Goal: Communication & Community: Ask a question

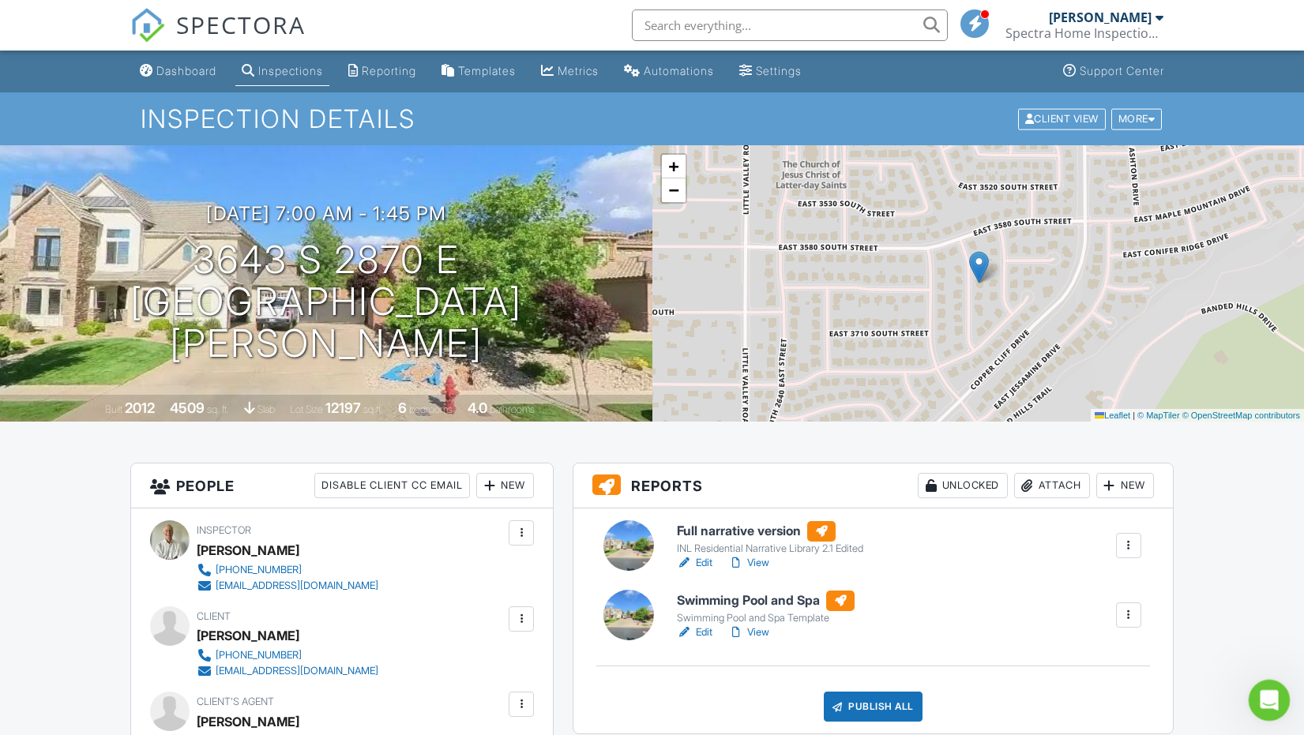
click at [1260, 689] on icon "Open Intercom Messenger" at bounding box center [1267, 698] width 26 height 26
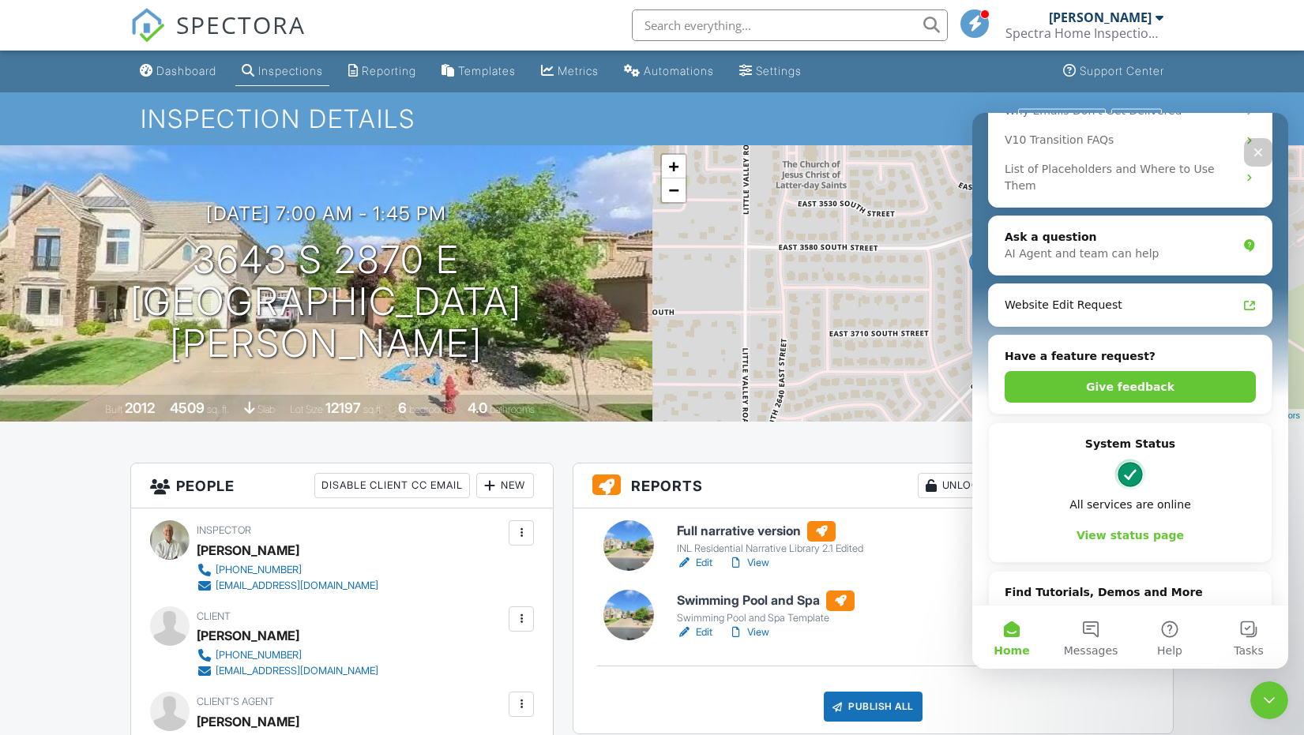
scroll to position [459, 0]
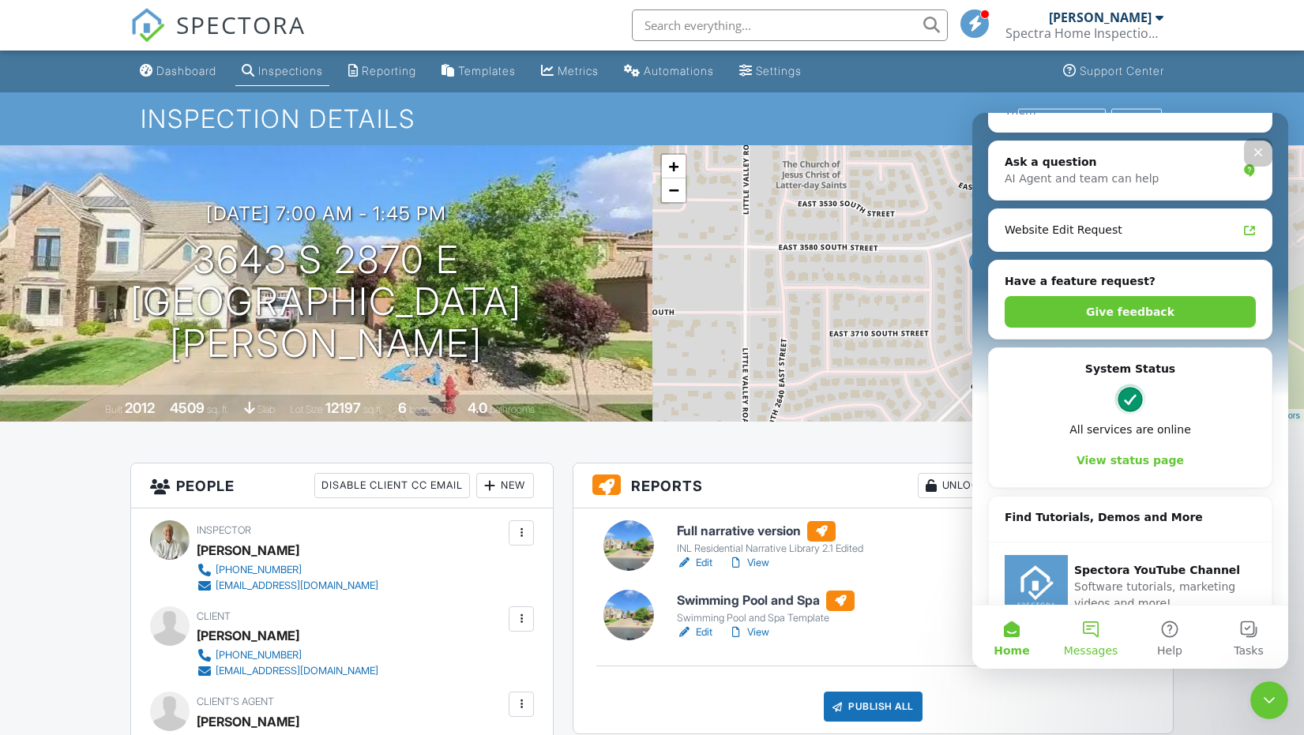
click at [1087, 632] on button "Messages" at bounding box center [1090, 637] width 79 height 63
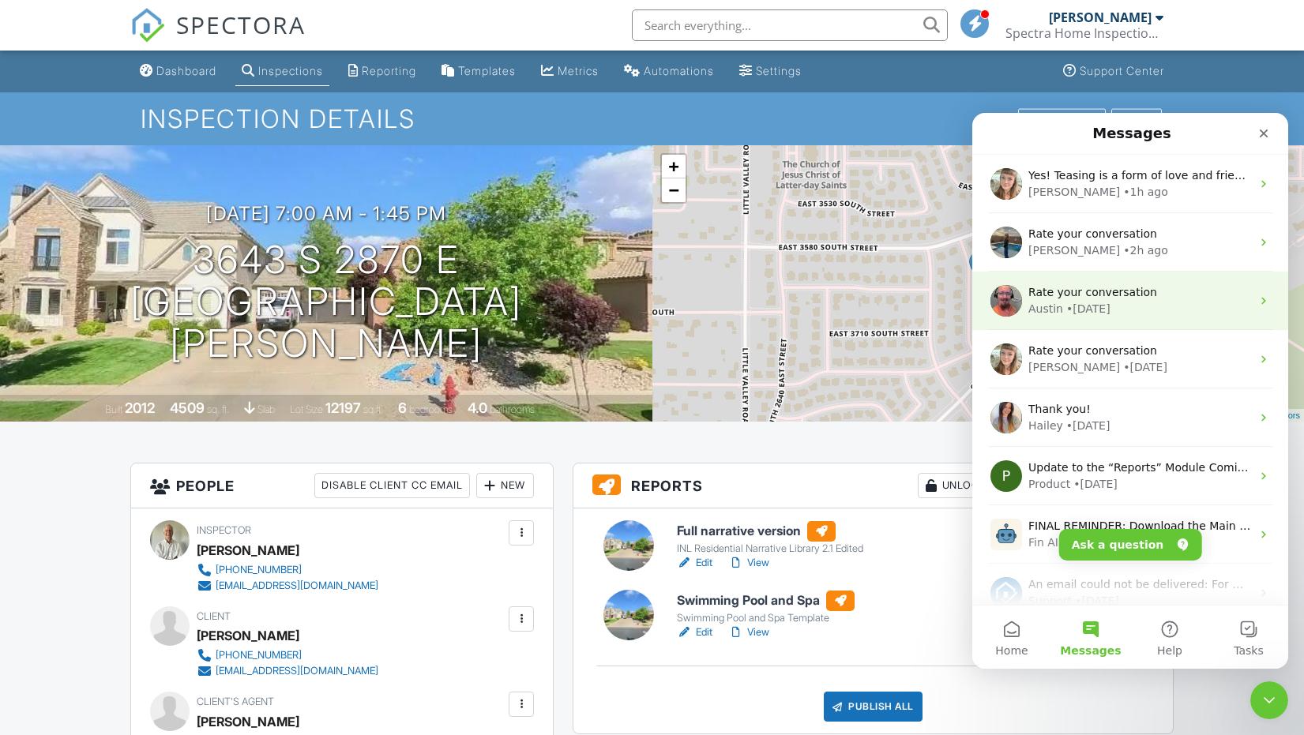
click at [1076, 287] on span "Rate your conversation" at bounding box center [1092, 292] width 129 height 13
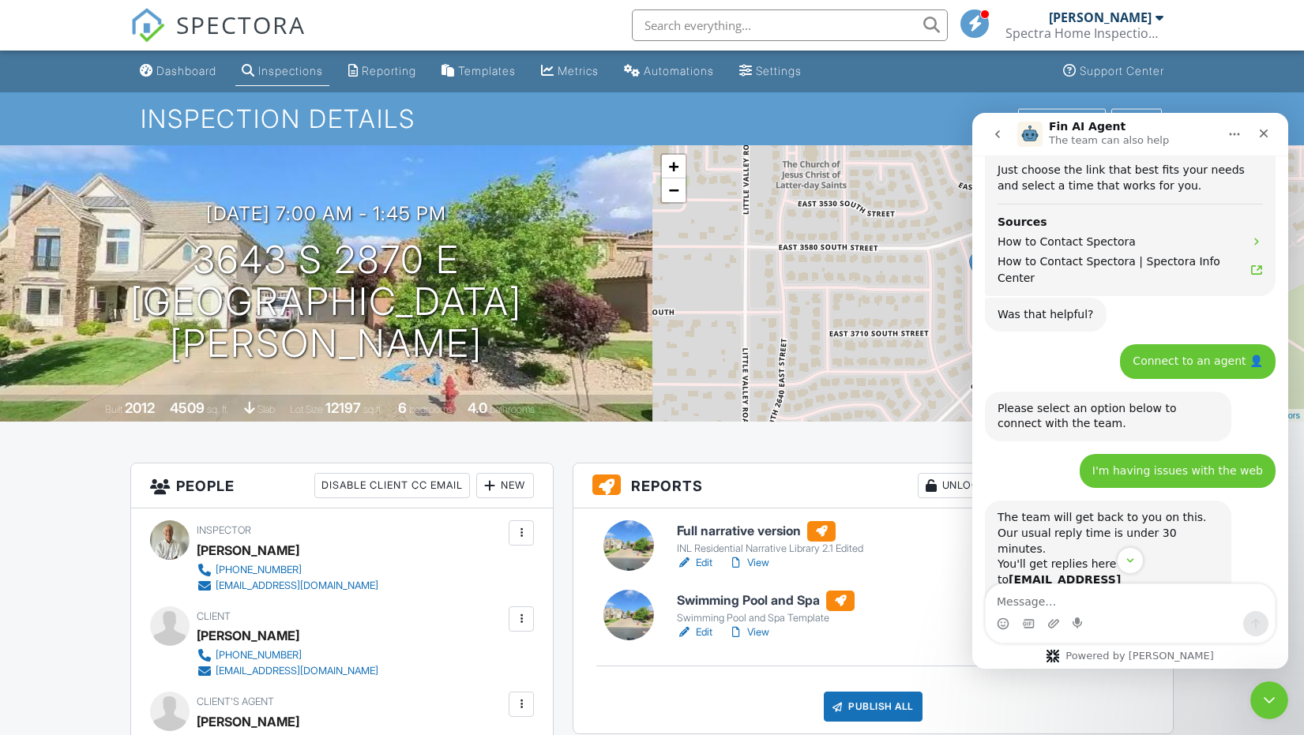
scroll to position [573, 0]
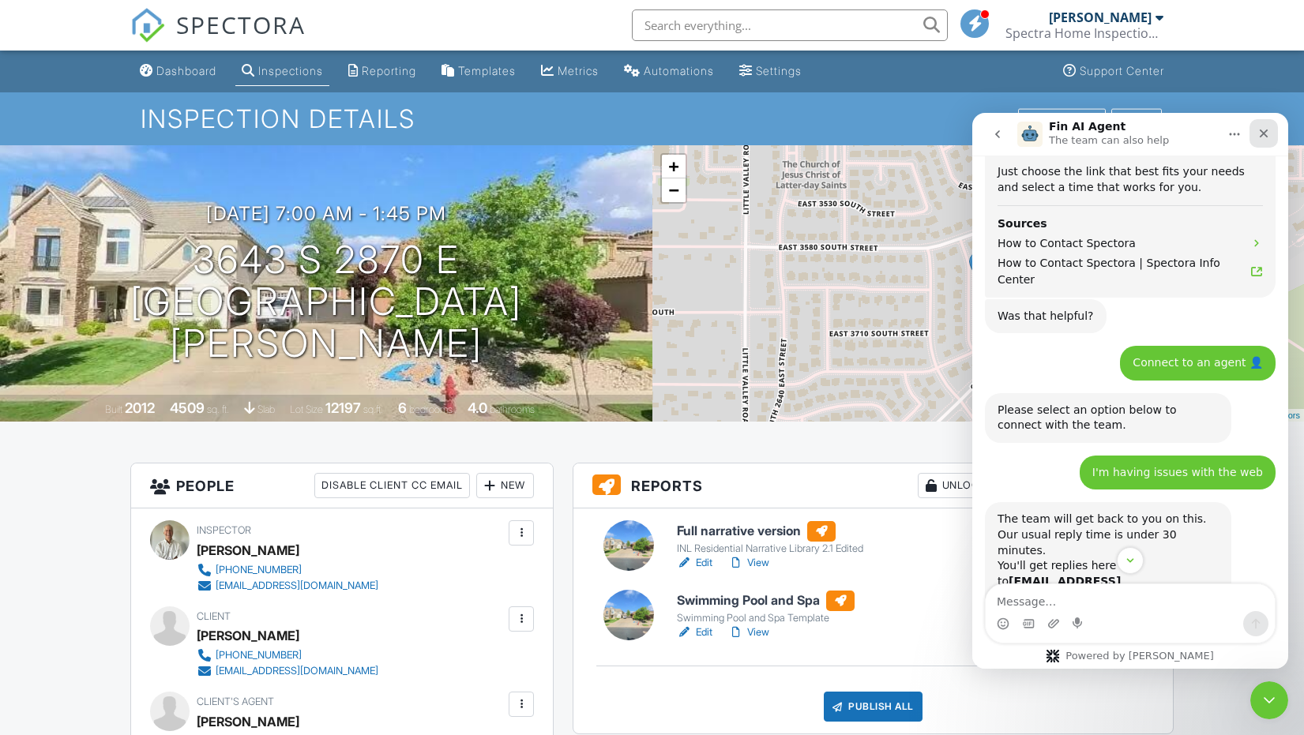
click at [1262, 134] on icon "Close" at bounding box center [1264, 134] width 9 height 9
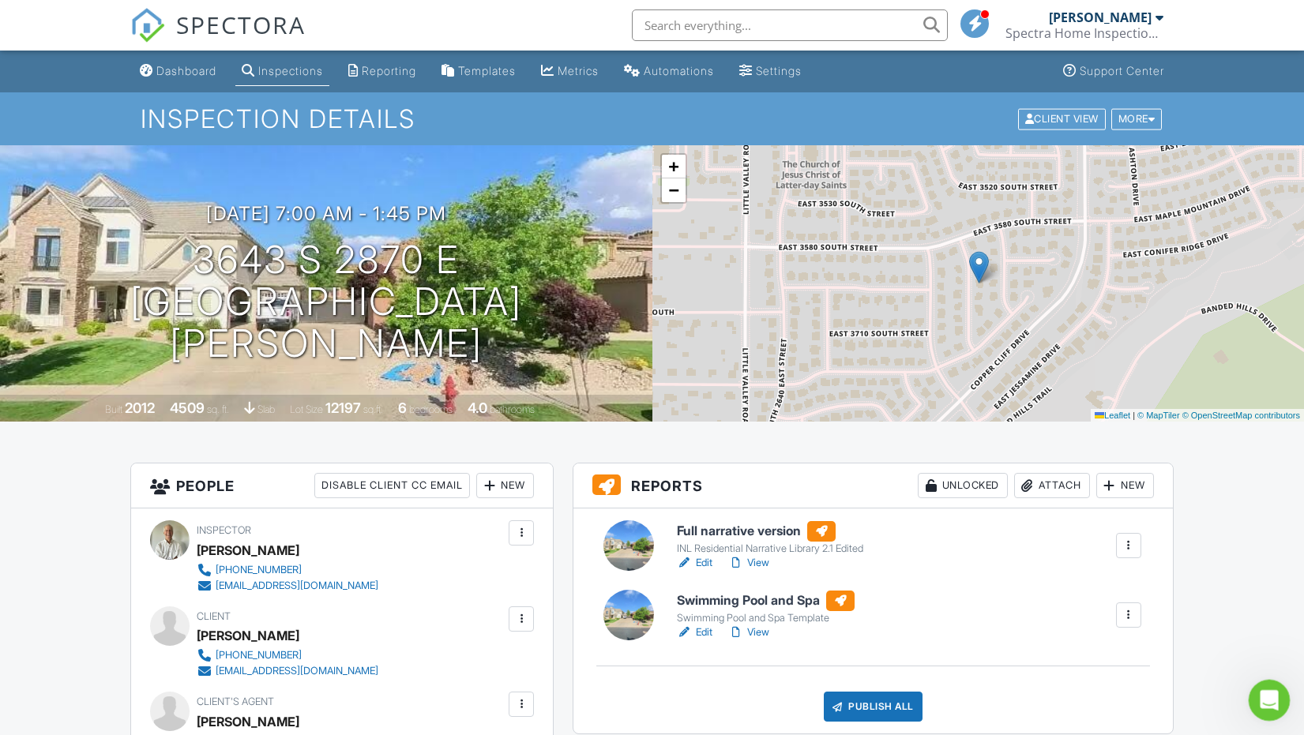
click at [1258, 693] on icon "Open Intercom Messenger" at bounding box center [1267, 698] width 26 height 26
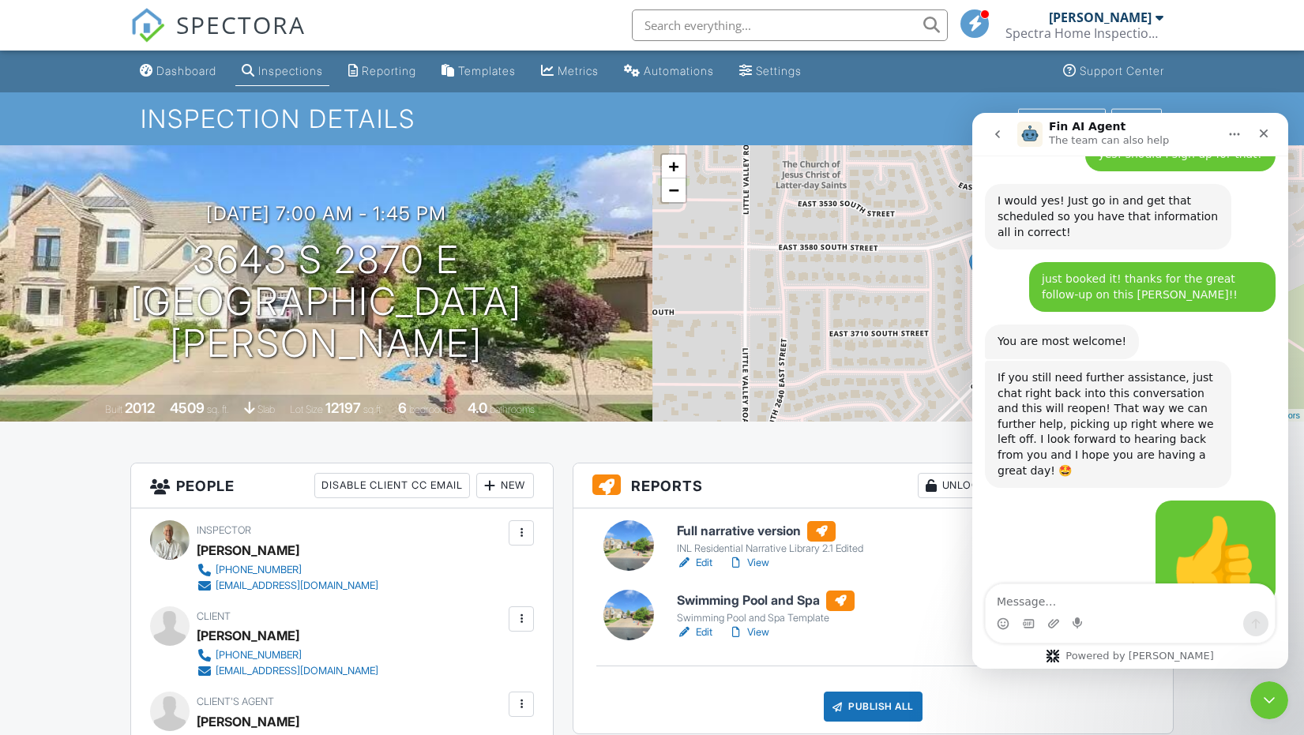
scroll to position [2074, 0]
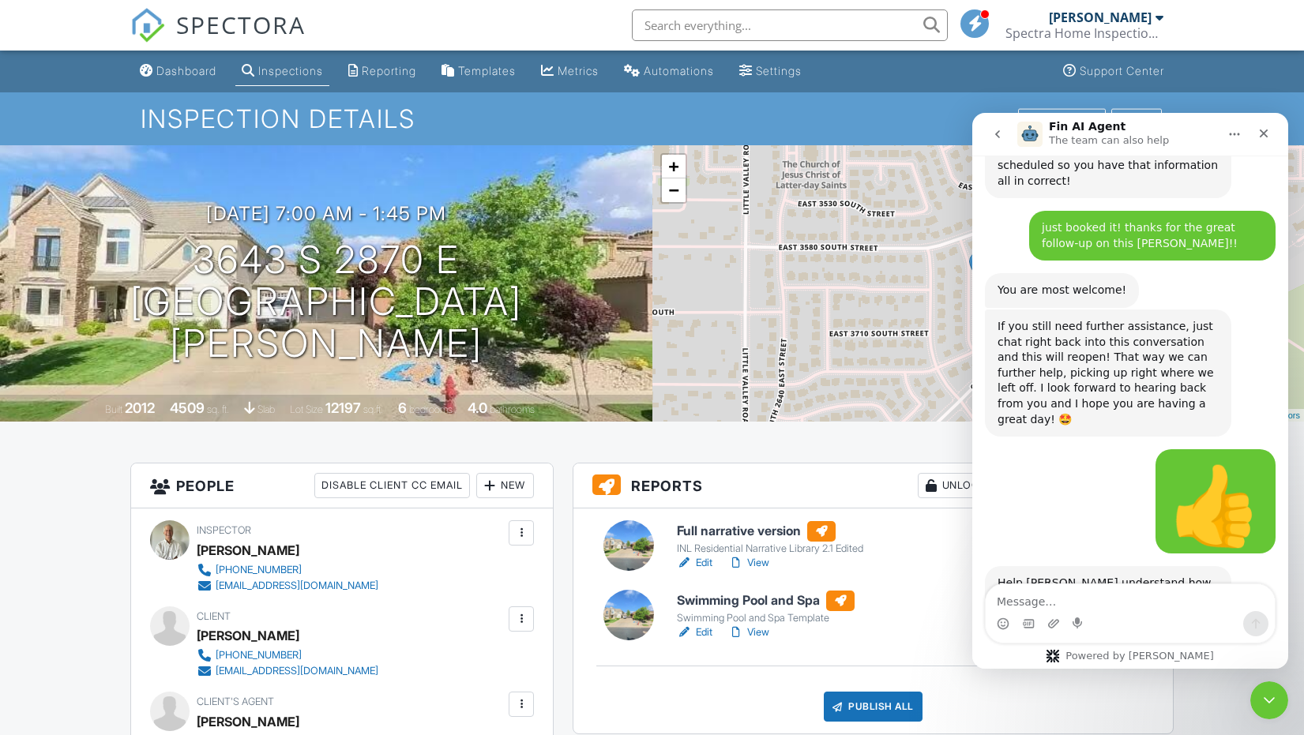
click at [993, 129] on icon "go back" at bounding box center [997, 134] width 13 height 13
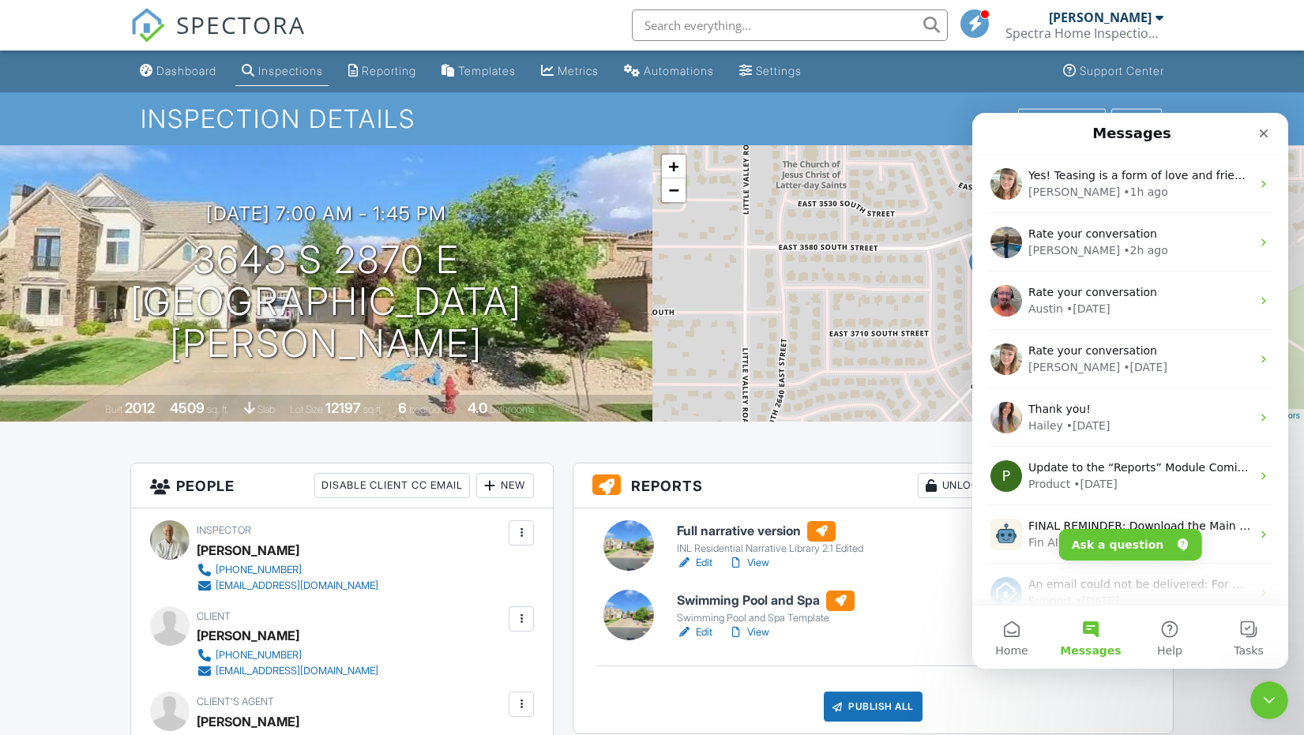
scroll to position [0, 0]
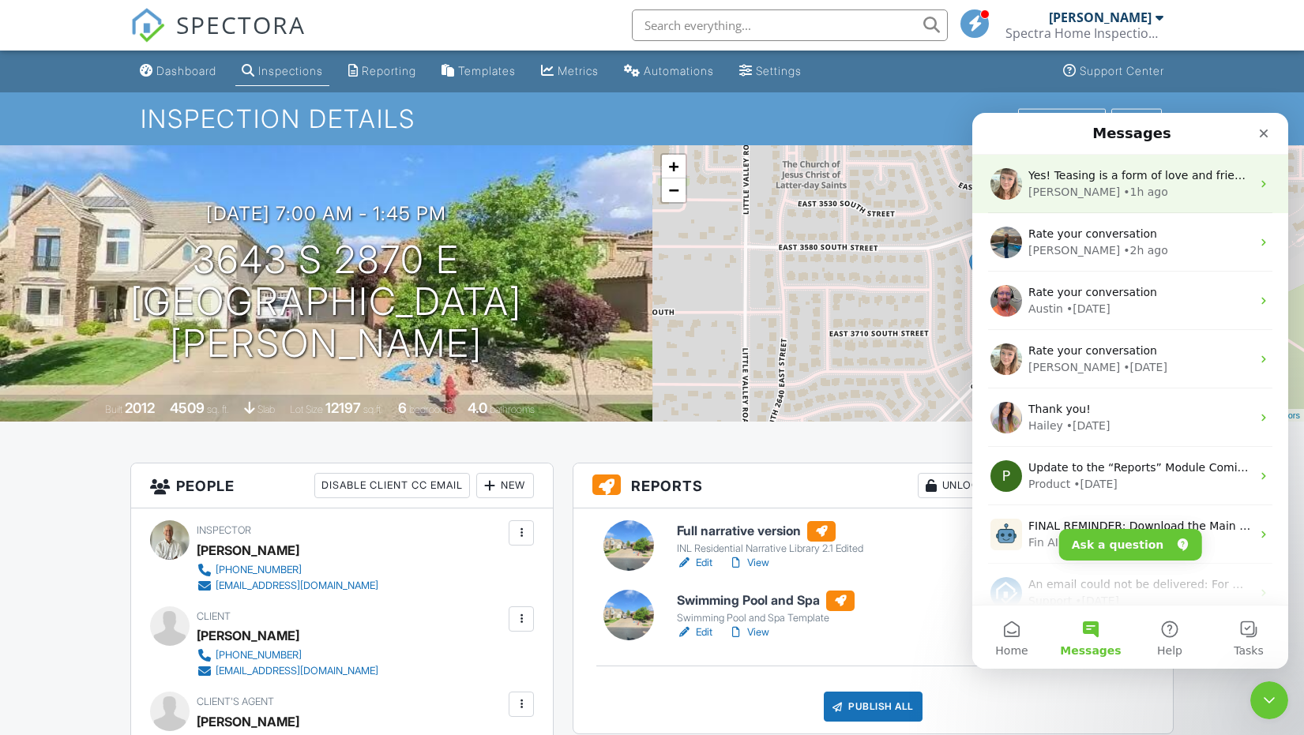
click at [1064, 180] on span "Yes! Teasing is a form of love and friendship in my world, so I will take that …" at bounding box center [1312, 175] width 568 height 13
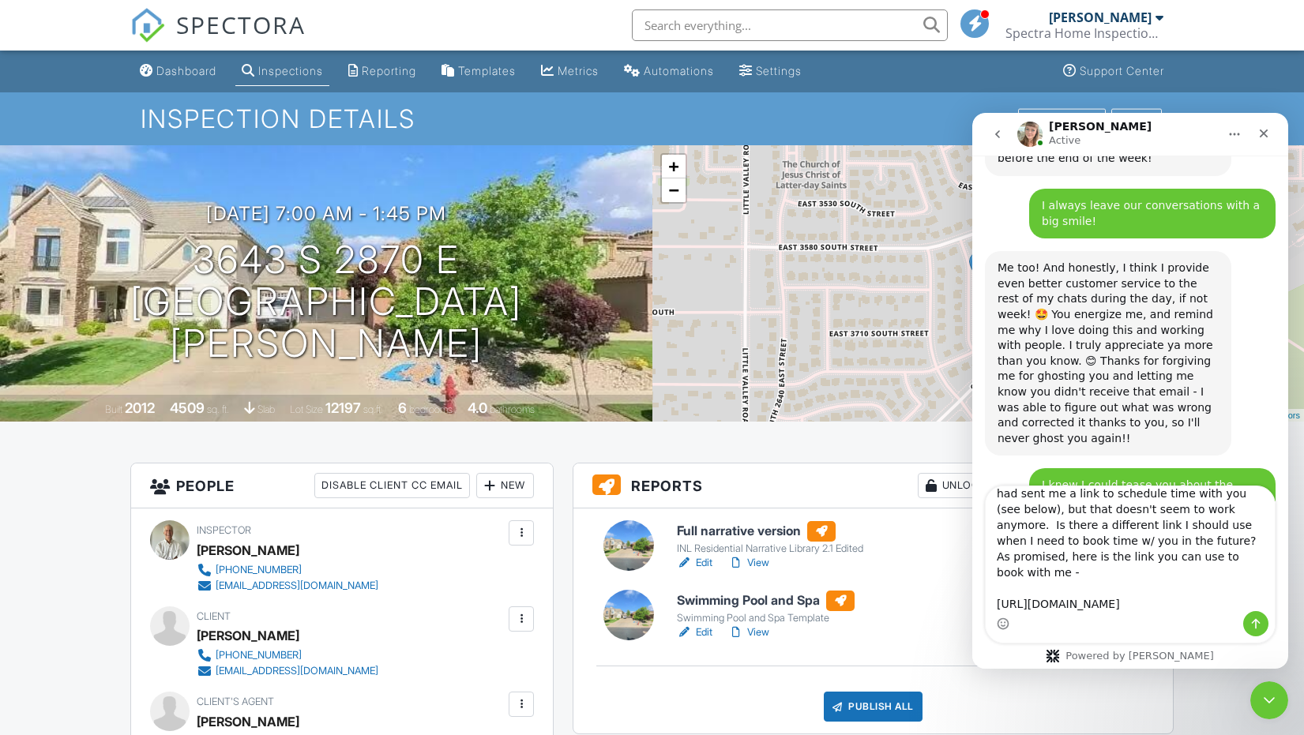
scroll to position [1109, 0]
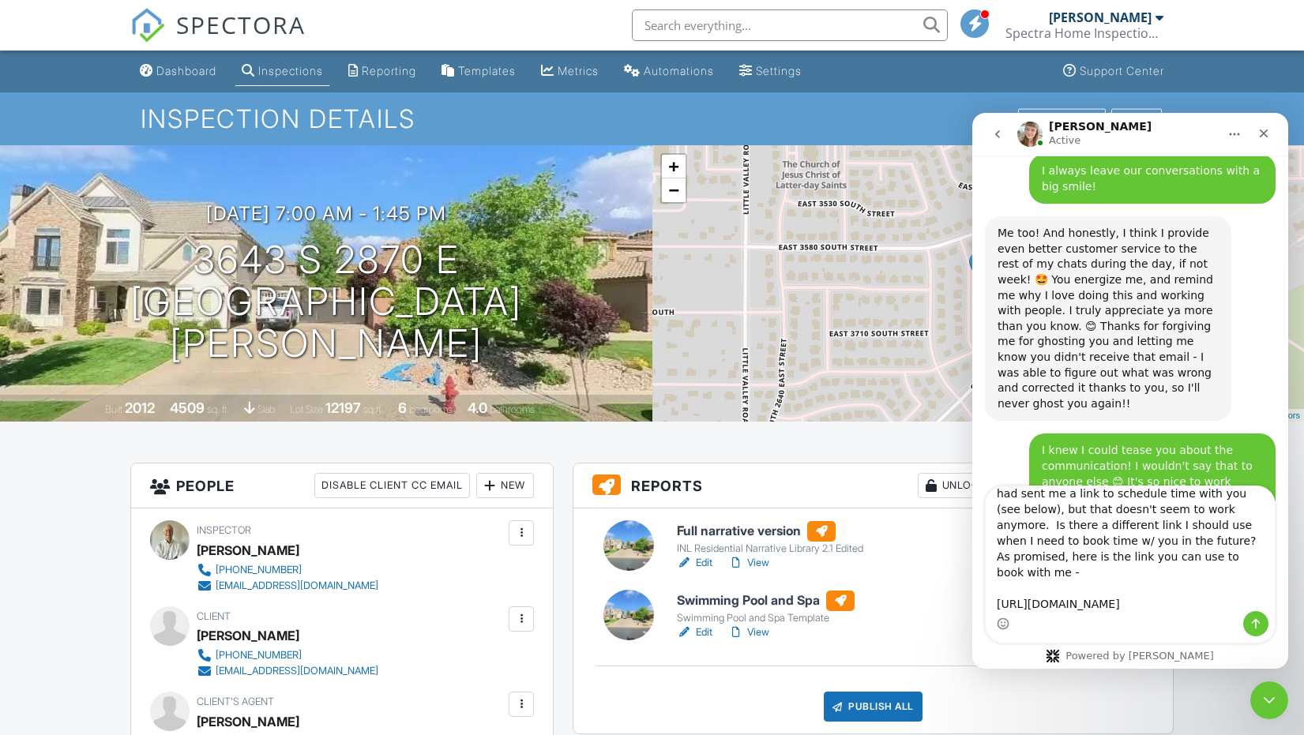
type textarea "Hi, one more question friend! At one point you had sent me a link to schedule t…"
click at [1255, 624] on icon "Send a message…" at bounding box center [1255, 624] width 13 height 13
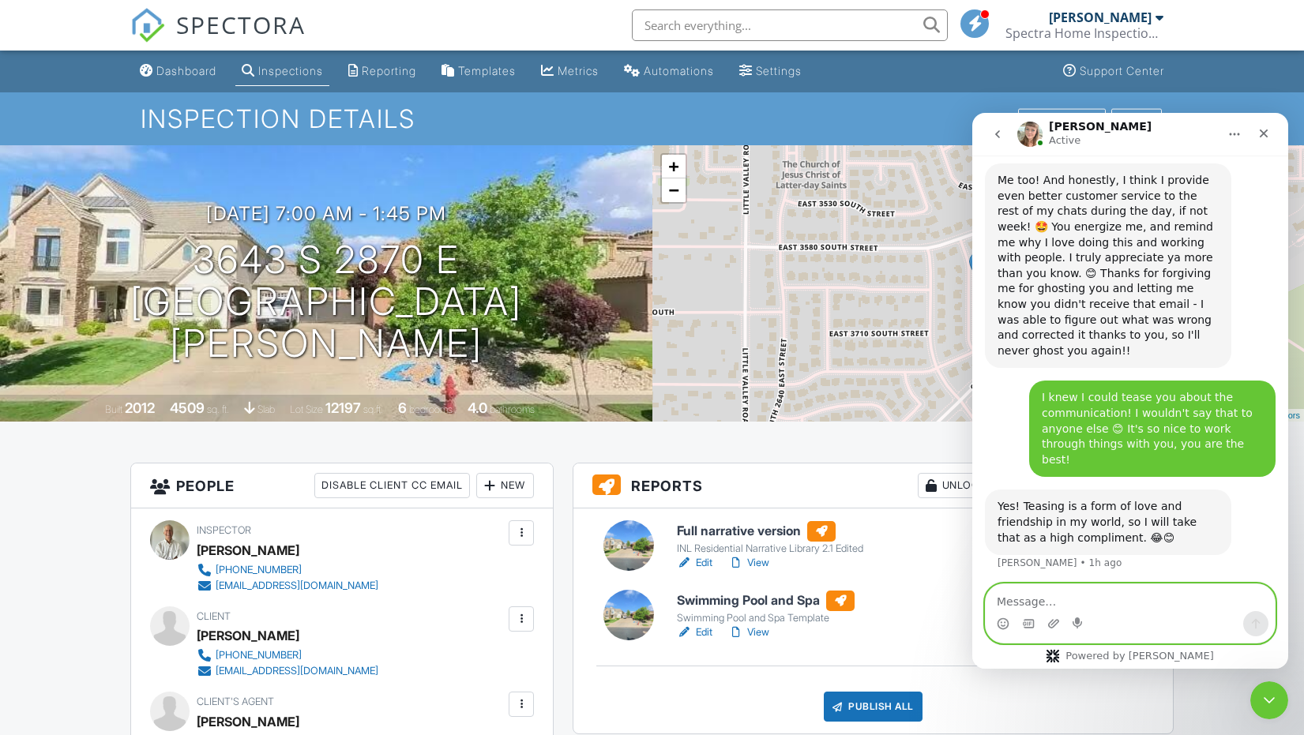
scroll to position [1190, 0]
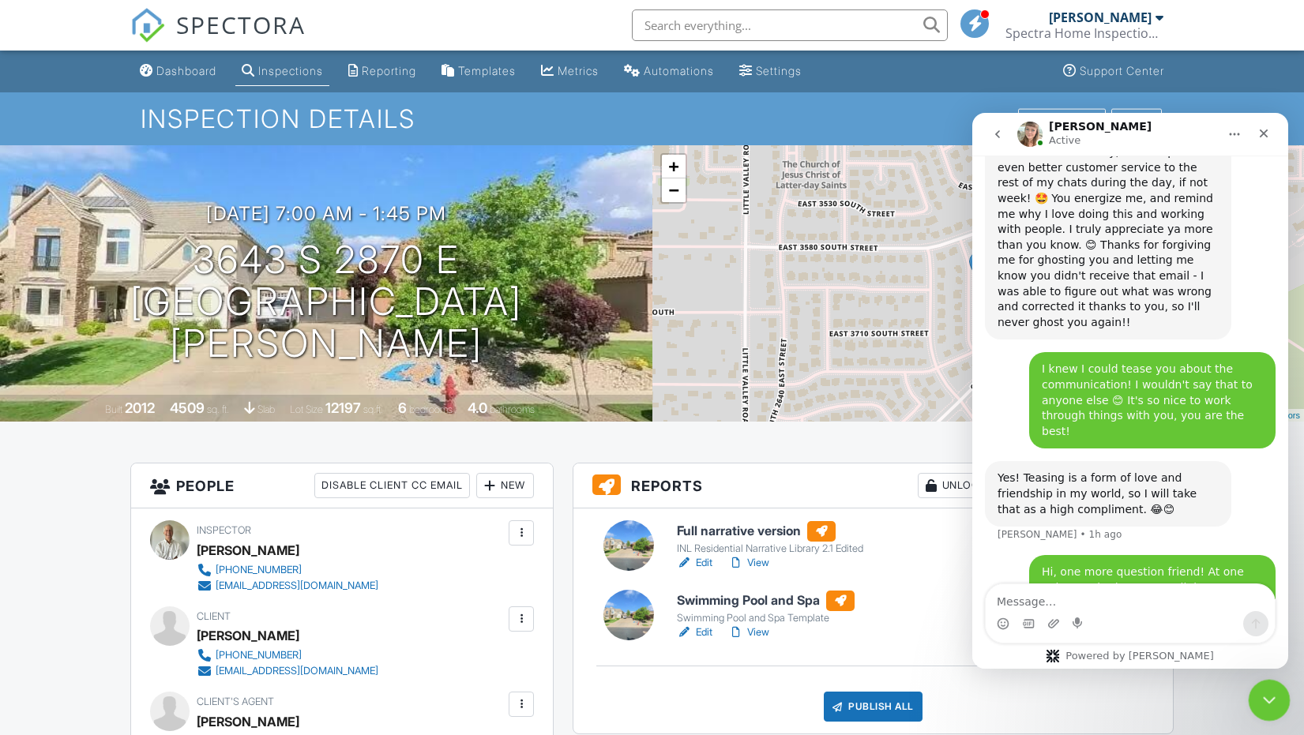
click at [1267, 700] on icon "Close Intercom Messenger" at bounding box center [1266, 698] width 19 height 19
